Goal: Task Accomplishment & Management: Complete application form

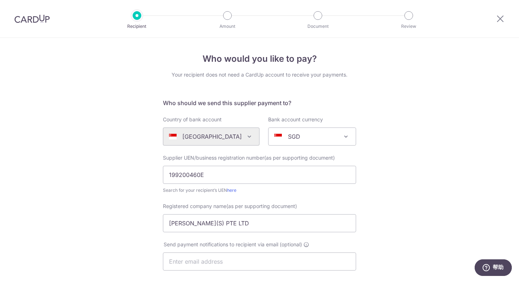
scroll to position [150, 0]
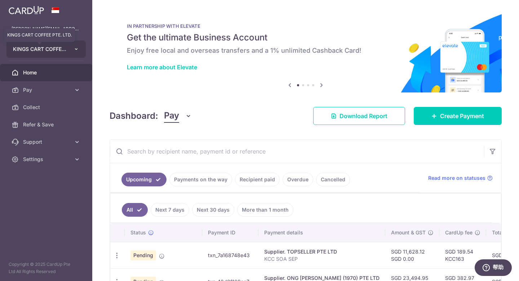
click at [49, 51] on span "KINGS CART COFFEE PTE. LTD." at bounding box center [39, 48] width 53 height 7
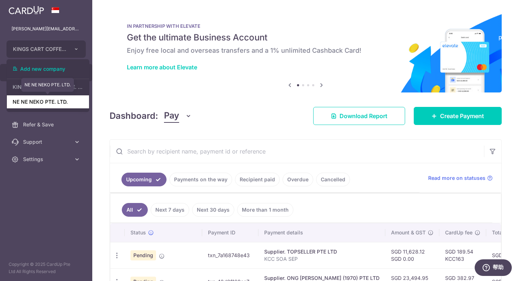
click at [38, 105] on link "NE NE NEKO PTE. LTD." at bounding box center [48, 101] width 82 height 13
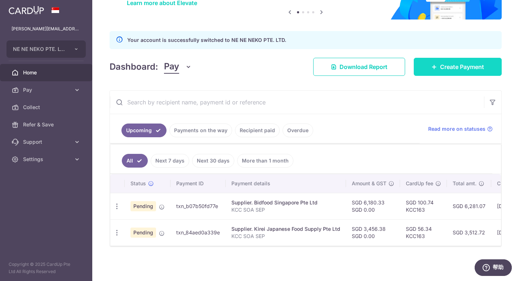
click at [440, 65] on span "Create Payment" at bounding box center [462, 66] width 44 height 9
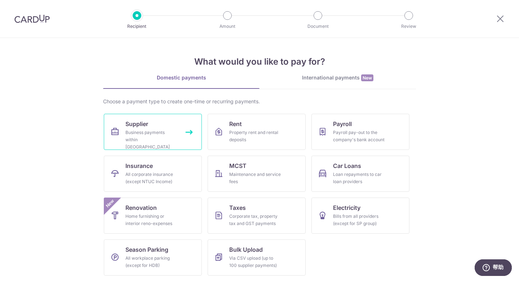
click at [128, 123] on span "Supplier" at bounding box center [136, 123] width 23 height 9
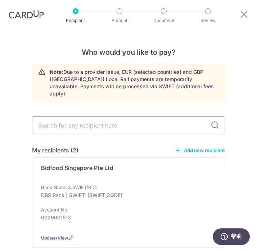
click at [194, 147] on link "Add new recipient" at bounding box center [200, 150] width 50 height 7
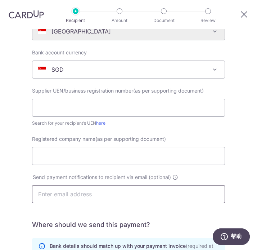
scroll to position [275, 0]
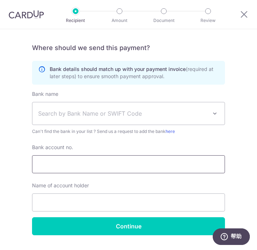
click at [123, 164] on input "Bank account no." at bounding box center [128, 164] width 193 height 18
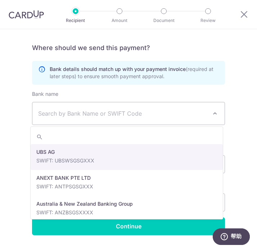
click at [93, 114] on span "Search by Bank Name or SWIFT Code" at bounding box center [122, 113] width 169 height 9
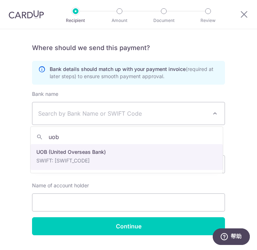
type input "uob"
select select "18"
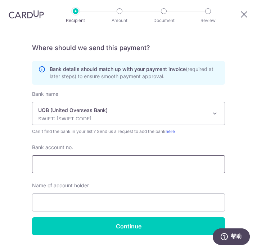
click at [85, 158] on input "Bank account no." at bounding box center [128, 164] width 193 height 18
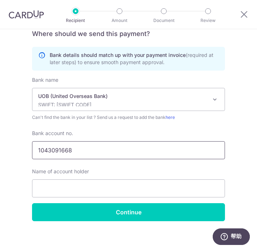
scroll to position [294, 0]
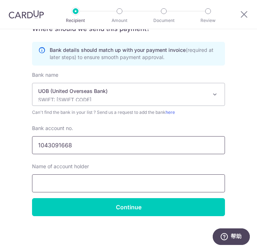
type input "1043091668"
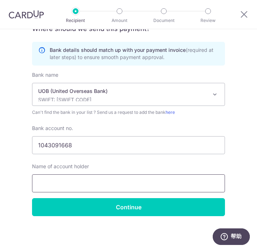
click at [113, 188] on input "text" at bounding box center [128, 184] width 193 height 18
click at [107, 190] on input "text" at bounding box center [128, 184] width 193 height 18
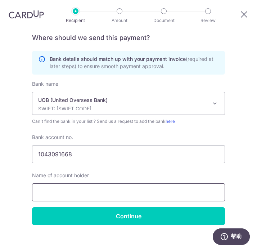
scroll to position [289, 0]
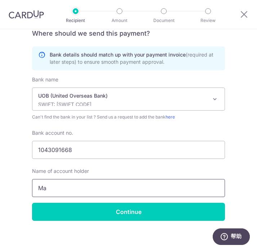
type input "M"
drag, startPoint x: 120, startPoint y: 191, endPoint x: -19, endPoint y: 173, distance: 140.1
click at [0, 173] on html "Recipient Amount Document Review Who would you like to pay? Your recipient does…" at bounding box center [128, 125] width 257 height 250
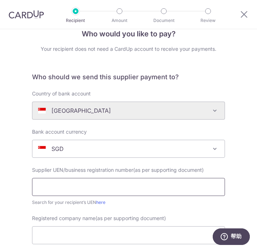
scroll to position [32, 0]
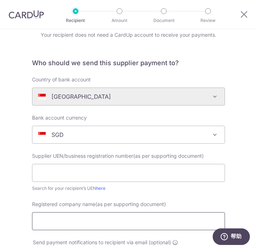
type input "MAKOTO-YA(S) PTE LTD"
click at [55, 219] on input "Registered company name(as per supporting document)" at bounding box center [128, 221] width 193 height 18
paste input "MAKOTO-YA(S) PTE LTD"
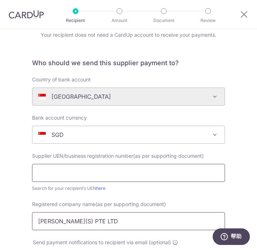
type input "MAKOTO-YA(S) PTE LTD"
click at [66, 171] on input "text" at bounding box center [128, 173] width 193 height 18
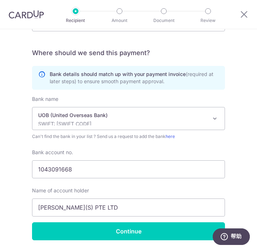
scroll to position [294, 0]
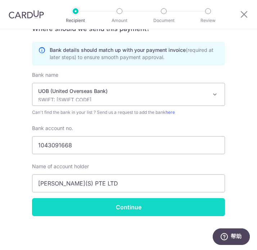
type input "199200460E"
click at [136, 207] on input "Continue" at bounding box center [128, 207] width 193 height 18
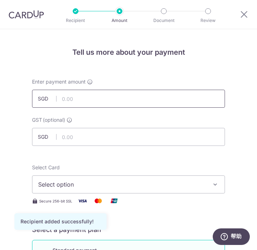
click at [102, 102] on input "text" at bounding box center [128, 99] width 193 height 18
paste input "4,585.20"
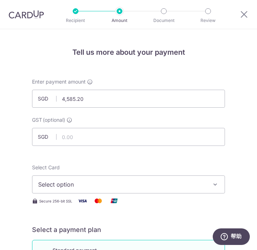
type input "4,585.20"
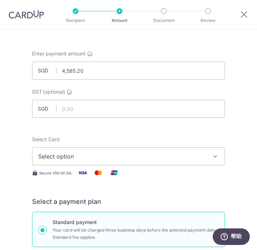
click at [64, 155] on span "Select option" at bounding box center [123, 156] width 171 height 9
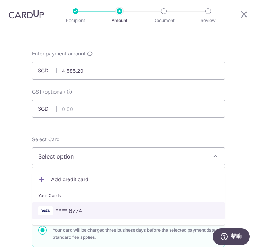
click at [67, 210] on span "**** 6774" at bounding box center [69, 211] width 27 height 9
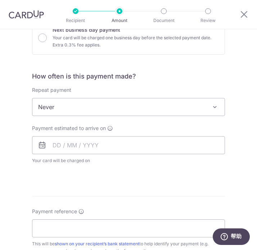
scroll to position [299, 0]
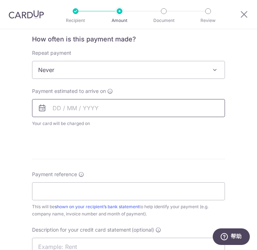
click at [133, 109] on input "text" at bounding box center [128, 108] width 193 height 18
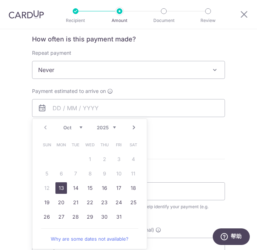
click at [56, 189] on link "13" at bounding box center [62, 188] width 12 height 12
type input "[DATE]"
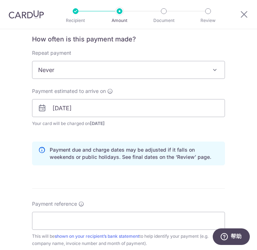
click at [235, 125] on div "Tell us more about your payment Enter payment amount SGD 4,585.20 4585.20 GST (…" at bounding box center [128, 112] width 257 height 765
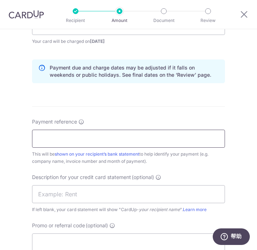
scroll to position [395, 0]
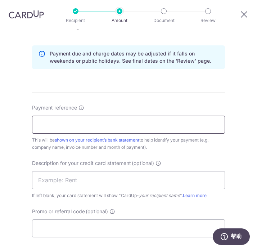
click at [105, 120] on input "Payment reference" at bounding box center [128, 125] width 193 height 18
type input "KCC SOA SEP"
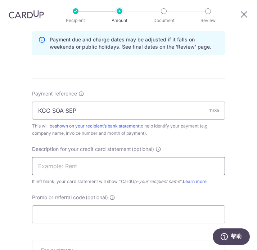
click at [79, 168] on input "text" at bounding box center [128, 166] width 193 height 18
click at [131, 168] on input "text" at bounding box center [128, 166] width 193 height 18
type input "NEKO MAKOTO"
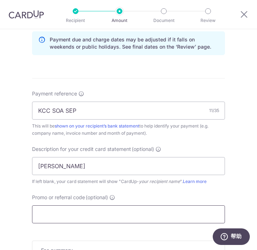
click at [144, 217] on input "Promo or referral code (optional)" at bounding box center [128, 215] width 193 height 18
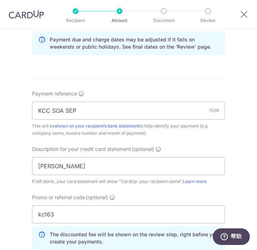
click at [244, 153] on div "Tell us more about your payment Enter payment amount SGD 4,585.20 4585.20 GST (…" at bounding box center [128, 19] width 257 height 798
click at [38, 213] on input "kc163" at bounding box center [128, 215] width 193 height 18
type input "kcc163"
click at [243, 146] on div "Tell us more about your payment Enter payment amount SGD 4,585.20 4585.20 GST (…" at bounding box center [128, 19] width 257 height 798
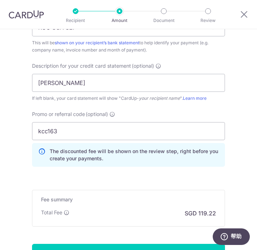
scroll to position [567, 0]
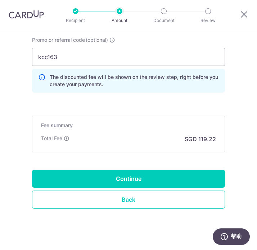
click at [182, 150] on div "Fee summary Base fee Extend fee Next-day fee Total Fee SGD 119.22" at bounding box center [128, 134] width 193 height 37
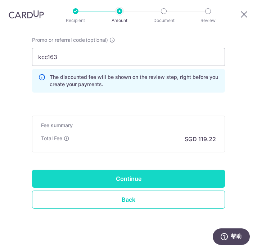
click at [158, 175] on input "Continue" at bounding box center [128, 179] width 193 height 18
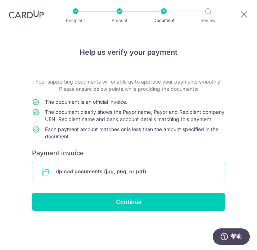
click at [113, 181] on input "file" at bounding box center [128, 171] width 193 height 19
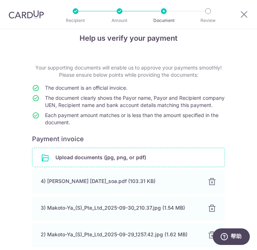
scroll to position [93, 0]
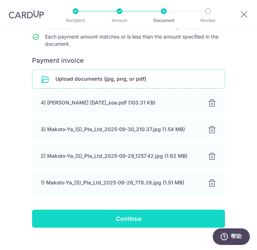
click at [113, 225] on input "Continue" at bounding box center [128, 219] width 193 height 18
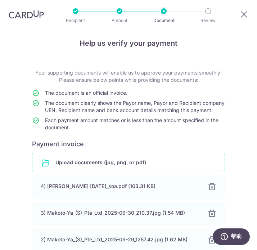
scroll to position [111, 0]
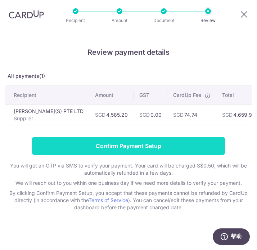
click at [122, 152] on input "Confirm Payment Setup" at bounding box center [128, 146] width 193 height 18
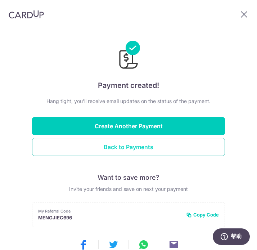
click at [119, 147] on button "Back to Payments" at bounding box center [128, 147] width 193 height 18
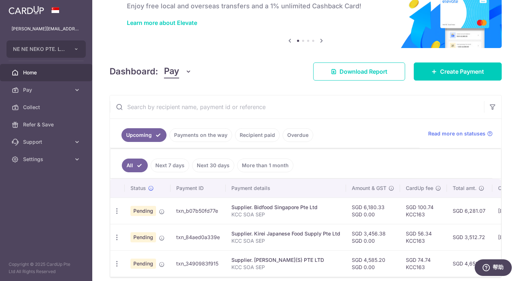
scroll to position [79, 0]
